Goal: Answer question/provide support

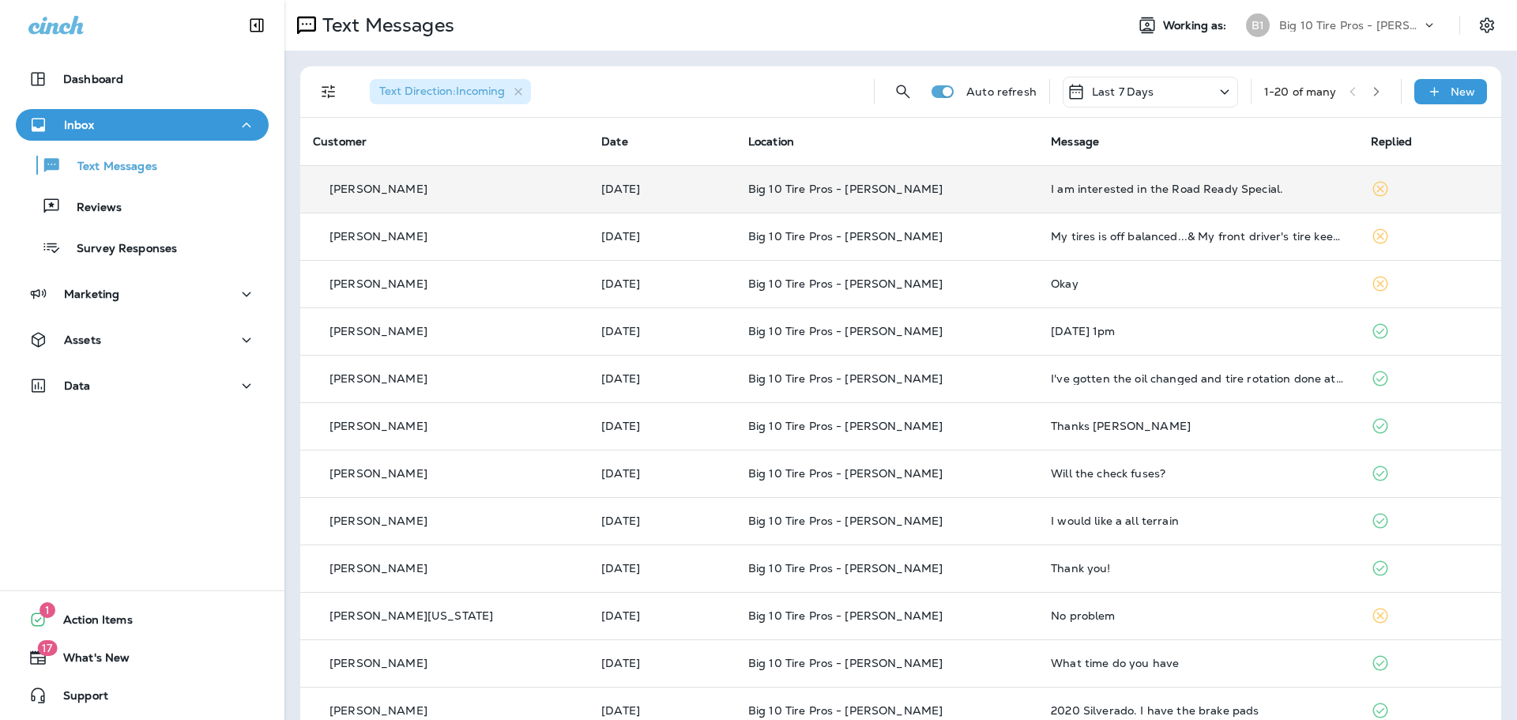
click at [1073, 193] on div "I am interested in the Road Ready Special." at bounding box center [1198, 188] width 295 height 13
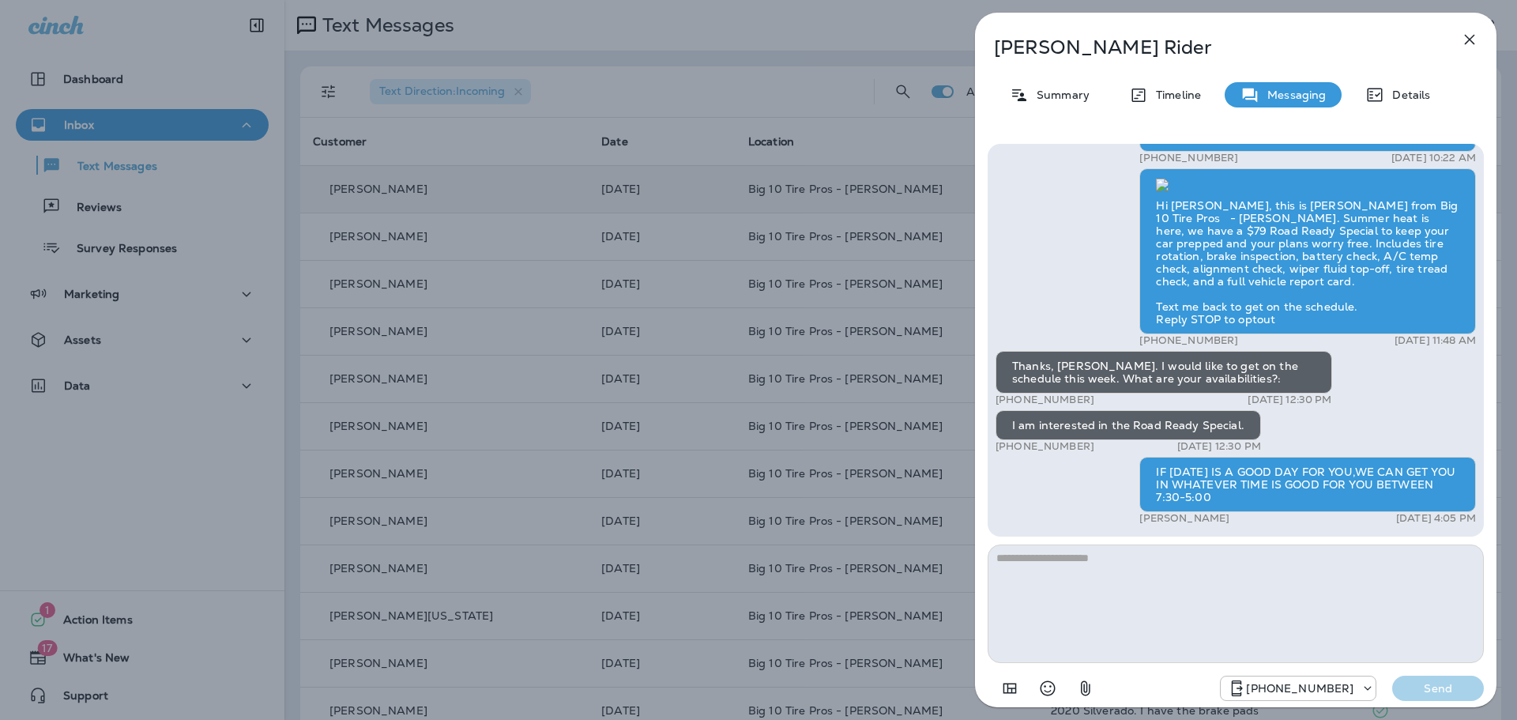
click at [120, 208] on div "[PERSON_NAME] Summary Timeline Messaging Details Hi [PERSON_NAME], We haven’t s…" at bounding box center [758, 360] width 1517 height 720
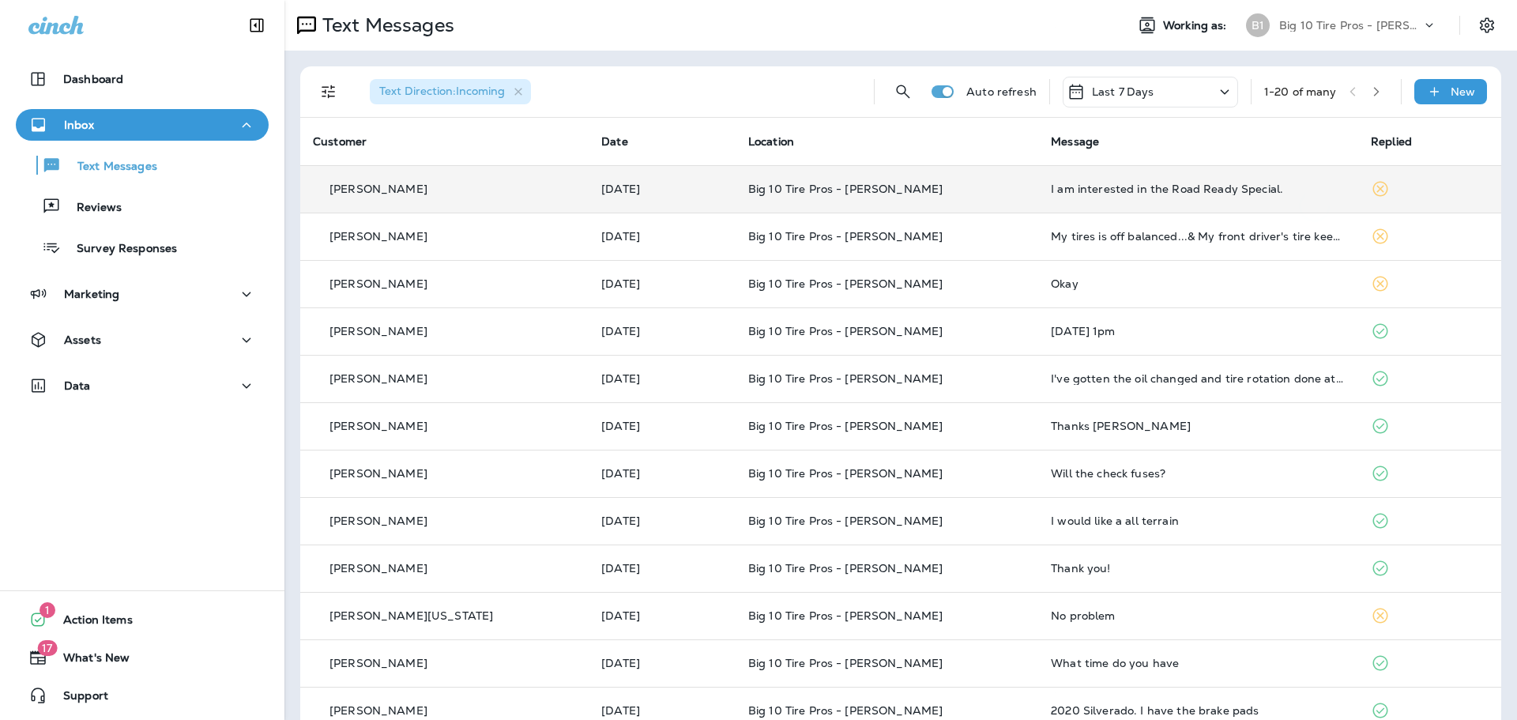
click at [115, 209] on div at bounding box center [837, 360] width 1517 height 720
click at [130, 166] on p "Text Messages" at bounding box center [110, 167] width 96 height 15
click at [103, 215] on p "Reviews" at bounding box center [91, 208] width 61 height 15
